Goal: Transaction & Acquisition: Book appointment/travel/reservation

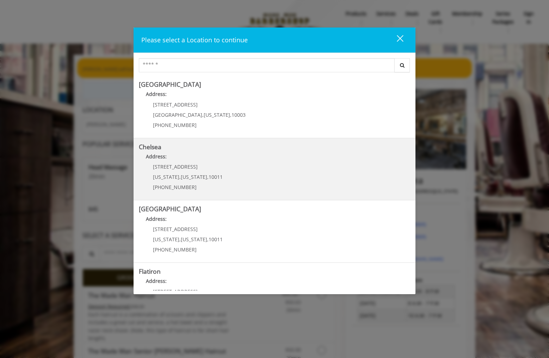
click at [235, 171] on link "Chelsea Address: [STREET_ADDRESS][US_STATE][US_STATE] (917) 639-3902" at bounding box center [274, 168] width 271 height 51
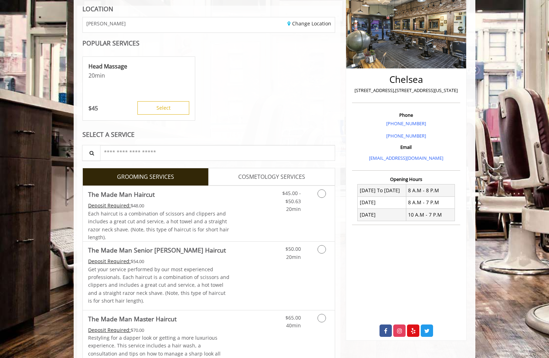
scroll to position [108, 0]
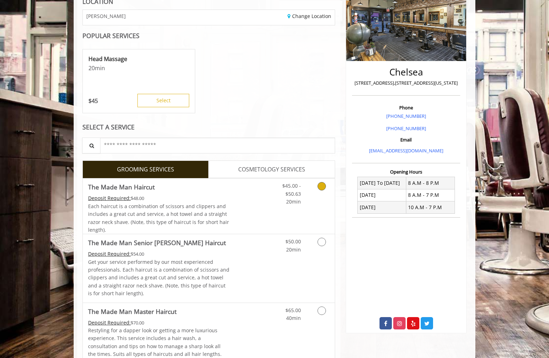
click at [324, 186] on icon "Grooming services" at bounding box center [322, 186] width 8 height 8
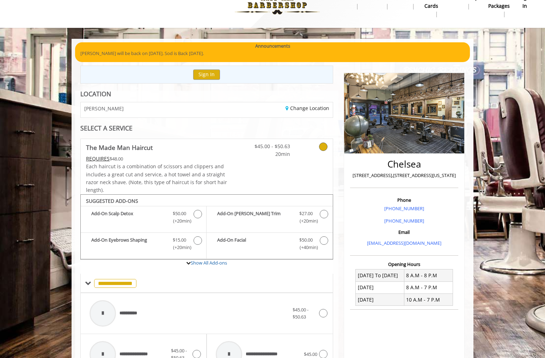
scroll to position [14, 0]
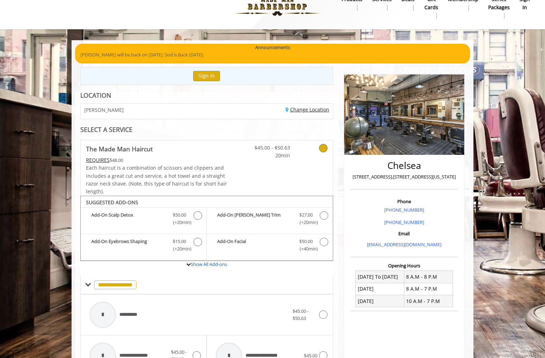
click at [325, 109] on link "Change Location" at bounding box center [308, 109] width 44 height 7
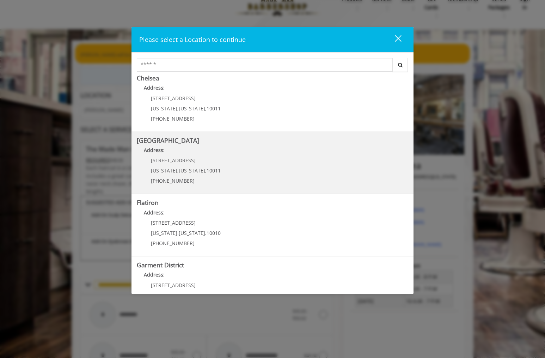
scroll to position [97, 0]
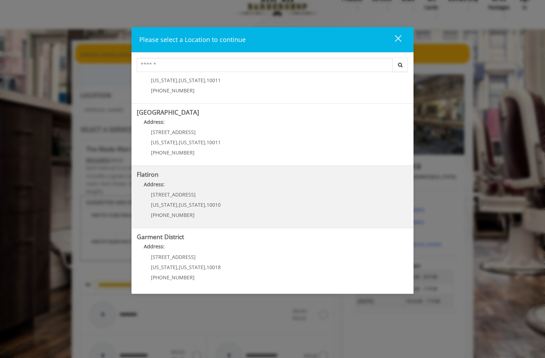
click at [229, 198] on "Flatiron Address: [STREET_ADDRESS][US_STATE][US_STATE] (917) 475-1765" at bounding box center [272, 196] width 271 height 51
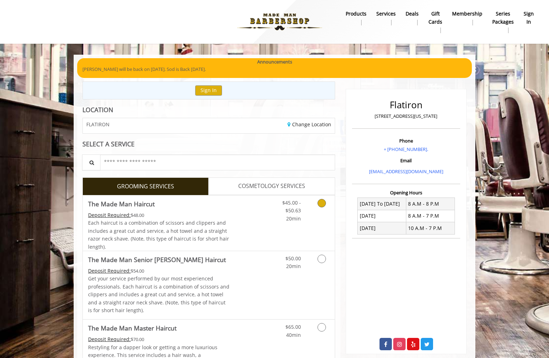
click at [321, 202] on icon "Grooming services" at bounding box center [322, 203] width 8 height 8
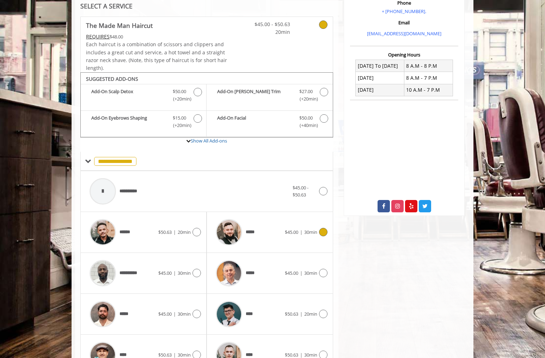
scroll to position [210, 0]
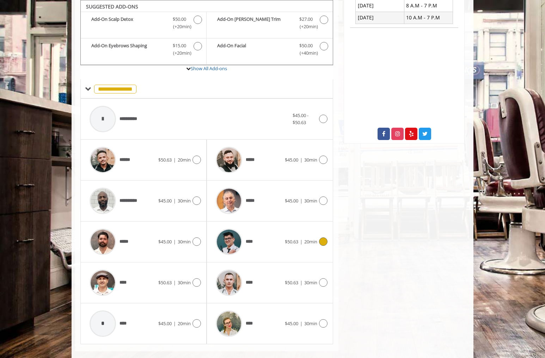
click at [324, 241] on icon at bounding box center [323, 241] width 8 height 8
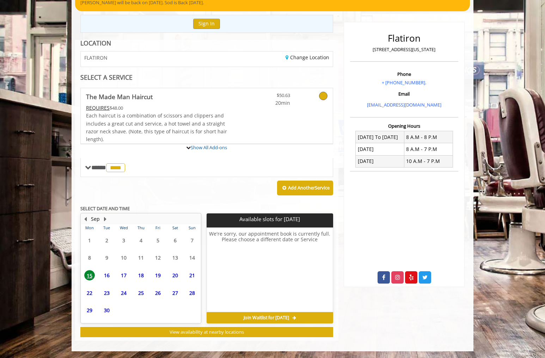
scroll to position [131, 0]
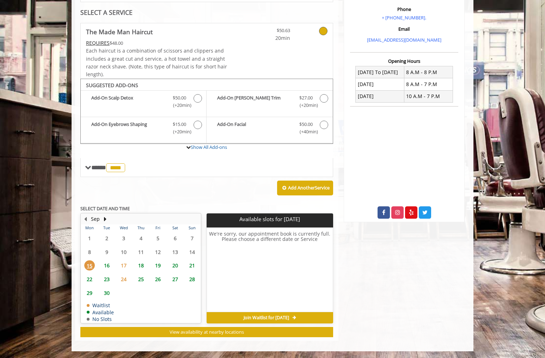
scroll to position [14, 0]
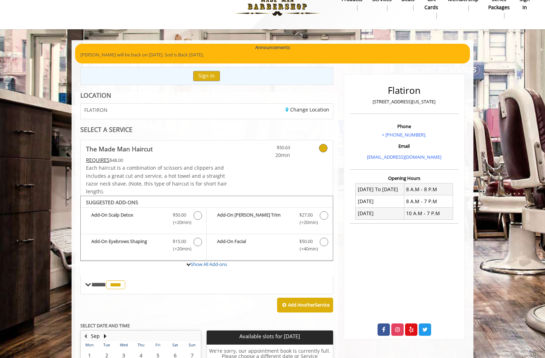
drag, startPoint x: 218, startPoint y: 120, endPoint x: 192, endPoint y: 5, distance: 117.9
click at [218, 120] on div "**********" at bounding box center [206, 275] width 263 height 366
